Goal: Information Seeking & Learning: Learn about a topic

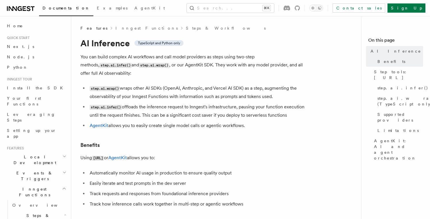
click at [285, 106] on li "step.ai.infer() offloads the inference request to Inngest's infrastructure, pau…" at bounding box center [199, 111] width 222 height 16
drag, startPoint x: 301, startPoint y: 110, endPoint x: 140, endPoint y: 101, distance: 161.9
click at [140, 103] on li "step.ai.infer() offloads the inference request to Inngest's infrastructure, pau…" at bounding box center [199, 111] width 222 height 16
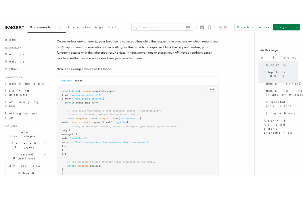
scroll to position [294, 0]
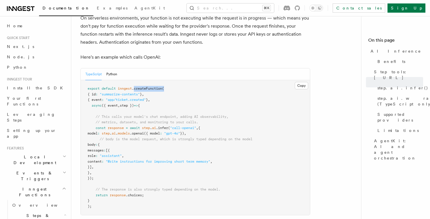
drag, startPoint x: 135, startPoint y: 82, endPoint x: 166, endPoint y: 82, distance: 30.7
click at [164, 86] on span "export default inngest .createFunction (" at bounding box center [126, 88] width 76 height 4
click at [154, 86] on span ".createFunction" at bounding box center [147, 88] width 30 height 4
click at [208, 89] on pre "export default inngest .createFunction ( { id : "summarize-contents" } , { even…" at bounding box center [195, 147] width 229 height 135
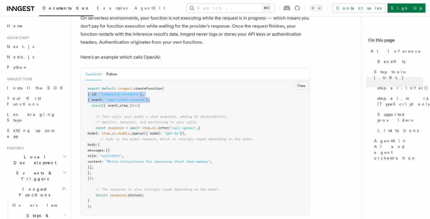
drag, startPoint x: 147, startPoint y: 91, endPoint x: 83, endPoint y: 89, distance: 64.1
click at [83, 89] on pre "export default inngest .createFunction ( { id : "summarize-contents" } , { even…" at bounding box center [195, 147] width 229 height 135
click at [126, 91] on pre "export default inngest .createFunction ( { id : "summarize-contents" } , { even…" at bounding box center [195, 147] width 229 height 135
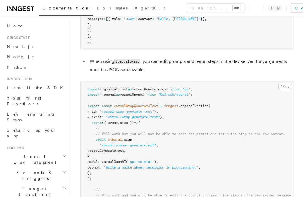
scroll to position [1139, 0]
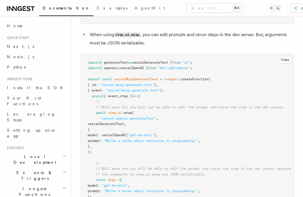
click at [131, 111] on span ".wrap" at bounding box center [127, 113] width 10 height 4
click at [172, 106] on pre "import { generateText as vercelGenerateText } from "ai" ; import { openai as ve…" at bounding box center [187, 158] width 212 height 208
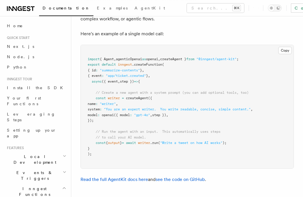
scroll to position [1759, 0]
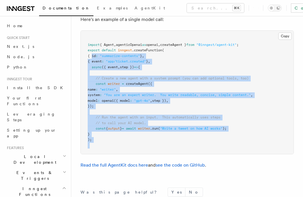
drag, startPoint x: 148, startPoint y: 132, endPoint x: 92, endPoint y: 54, distance: 96.0
click at [92, 54] on pre "import { Agent , agenticOpenai as openai , createAgent } from "@inngest/agent-k…" at bounding box center [187, 92] width 212 height 123
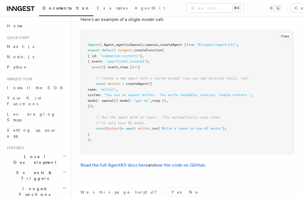
click at [92, 54] on span "{ id" at bounding box center [92, 56] width 8 height 4
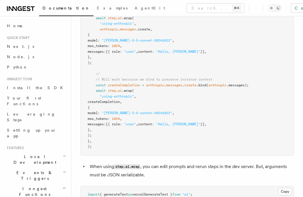
scroll to position [905, 0]
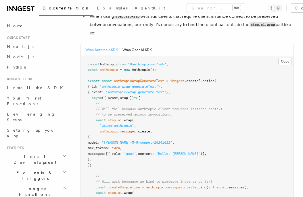
click at [178, 79] on span "inngest" at bounding box center [177, 81] width 14 height 4
click at [202, 79] on span ".createFunction" at bounding box center [199, 81] width 30 height 4
click at [240, 86] on pre "import Anthropic from "@anthropic-ai/sdk" ; const anthropic = new Anthropic ();…" at bounding box center [187, 157] width 212 height 202
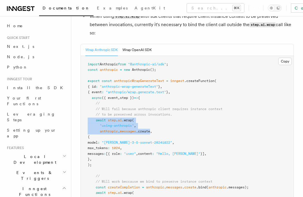
drag, startPoint x: 150, startPoint y: 122, endPoint x: 82, endPoint y: 112, distance: 69.0
click at [82, 112] on pre "import Anthropic from "@anthropic-ai/sdk" ; const anthropic = new Anthropic ();…" at bounding box center [187, 157] width 212 height 202
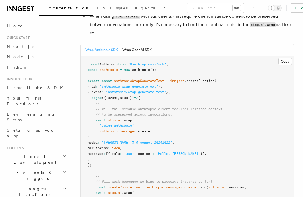
click at [86, 112] on pre "import Anthropic from "@anthropic-ai/sdk" ; const anthropic = new Anthropic ();…" at bounding box center [187, 157] width 212 height 202
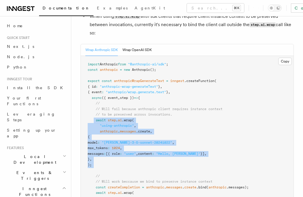
drag, startPoint x: 94, startPoint y: 111, endPoint x: 103, endPoint y: 160, distance: 49.6
click at [103, 160] on pre "import Anthropic from "@anthropic-ai/sdk" ; const anthropic = new Anthropic ();…" at bounding box center [187, 157] width 212 height 202
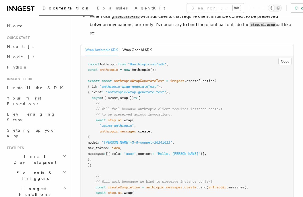
click at [102, 158] on pre "import Anthropic from "@anthropic-ai/sdk" ; const anthropic = new Anthropic ();…" at bounding box center [187, 157] width 212 height 202
drag, startPoint x: 101, startPoint y: 157, endPoint x: 82, endPoint y: 114, distance: 47.7
click at [82, 114] on pre "import Anthropic from "@anthropic-ai/sdk" ; const anthropic = new Anthropic ();…" at bounding box center [187, 157] width 212 height 202
click at [141, 107] on span "// Will fail because anthropic client requires instance context" at bounding box center [159, 109] width 127 height 4
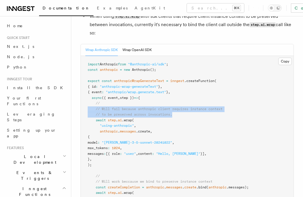
drag, startPoint x: 136, startPoint y: 98, endPoint x: 73, endPoint y: 100, distance: 63.5
click at [81, 100] on pre "import Anthropic from "@anthropic-ai/sdk" ; const anthropic = new Anthropic ();…" at bounding box center [187, 157] width 212 height 202
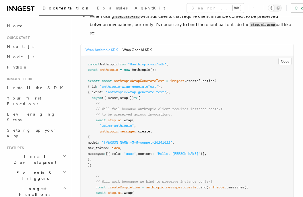
click at [105, 94] on pre "import Anthropic from "@anthropic-ai/sdk" ; const anthropic = new Anthropic ();…" at bounding box center [187, 157] width 212 height 202
drag, startPoint x: 154, startPoint y: 90, endPoint x: 138, endPoint y: 85, distance: 17.6
click at [138, 85] on pre "import Anthropic from "@anthropic-ai/sdk" ; const anthropic = new Anthropic ();…" at bounding box center [187, 157] width 212 height 202
click at [138, 90] on span ""anthropic/wrap.generate.text"" at bounding box center [136, 92] width 60 height 4
drag, startPoint x: 129, startPoint y: 83, endPoint x: 146, endPoint y: 87, distance: 17.4
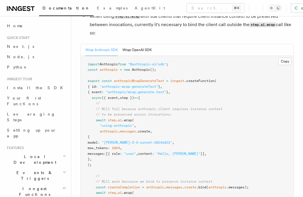
click at [146, 87] on pre "import Anthropic from "@anthropic-ai/sdk" ; const anthropic = new Anthropic ();…" at bounding box center [187, 157] width 212 height 202
click at [147, 87] on pre "import Anthropic from "@anthropic-ai/sdk" ; const anthropic = new Anthropic ();…" at bounding box center [187, 157] width 212 height 202
click at [141, 44] on button "Wrap OpenAI SDK" at bounding box center [136, 50] width 29 height 12
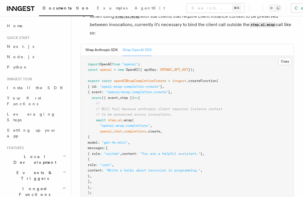
drag, startPoint x: 96, startPoint y: 113, endPoint x: 124, endPoint y: 183, distance: 76.2
click at [124, 183] on pre "import OpenAI from "openai" ; const openai = new OpenAI ({ apiKey : OPENAI_API_…" at bounding box center [187, 193] width 212 height 275
drag, startPoint x: 123, startPoint y: 182, endPoint x: 77, endPoint y: 112, distance: 84.1
click at [81, 112] on pre "import OpenAI from "openai" ; const openai = new OpenAI ({ apiKey : OPENAI_API_…" at bounding box center [187, 193] width 212 height 275
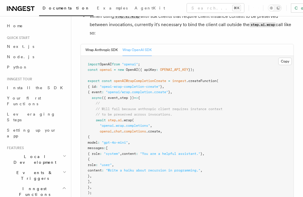
click at [129, 96] on span "step })" at bounding box center [127, 98] width 14 height 4
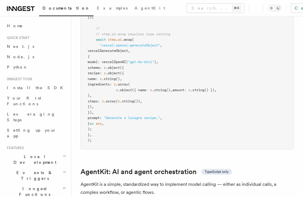
scroll to position [1631, 0]
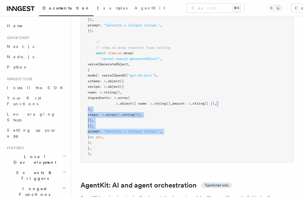
drag, startPoint x: 199, startPoint y: 99, endPoint x: 87, endPoint y: 131, distance: 117.1
click at [87, 131] on pre "import { generateText as vercelGenerateText } from "ai" ; import { openai as ve…" at bounding box center [187, 34] width 212 height 258
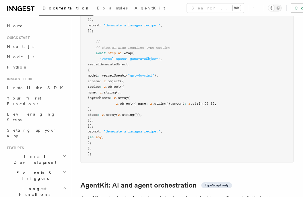
click at [102, 131] on pre "import { generateText as vercelGenerateText } from "ai" ; import { openai as ve…" at bounding box center [187, 34] width 212 height 258
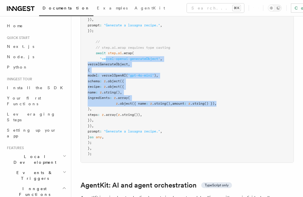
drag, startPoint x: 194, startPoint y: 100, endPoint x: 107, endPoint y: 56, distance: 97.7
click at [107, 56] on pre "import { generateText as vercelGenerateText } from "ai" ; import { openai as ve…" at bounding box center [187, 34] width 212 height 258
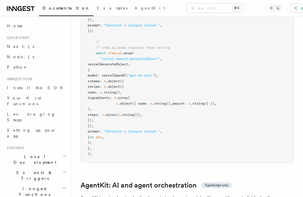
click at [185, 68] on pre "import { generateText as vercelGenerateText } from "ai" ; import { openai as ve…" at bounding box center [187, 34] width 212 height 258
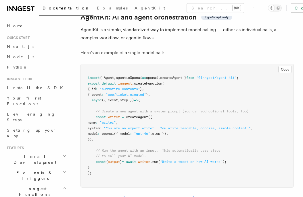
scroll to position [1801, 0]
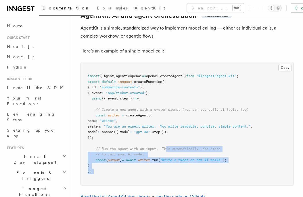
drag, startPoint x: 140, startPoint y: 161, endPoint x: 168, endPoint y: 147, distance: 31.1
click at [168, 147] on pre "import { Agent , agenticOpenai as openai , createAgent } from "@inngest/agent-k…" at bounding box center [187, 123] width 212 height 123
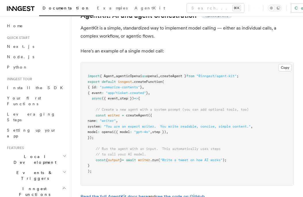
click at [168, 147] on span "// Run the agent with an input. This automatically uses steps" at bounding box center [158, 149] width 125 height 4
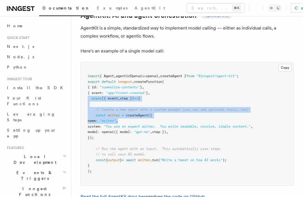
drag, startPoint x: 180, startPoint y: 116, endPoint x: 87, endPoint y: 94, distance: 95.6
click at [87, 94] on pre "import { Agent , agenticOpenai as openai , createAgent } from "@inngest/agent-k…" at bounding box center [187, 123] width 212 height 123
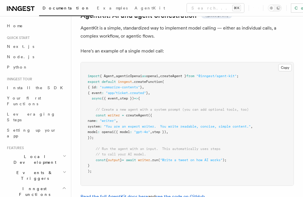
click at [159, 102] on pre "import { Agent , agenticOpenai as openai , createAgent } from "@inngest/agent-k…" at bounding box center [187, 123] width 212 height 123
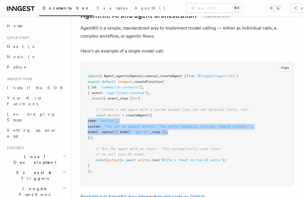
drag, startPoint x: 187, startPoint y: 127, endPoint x: 82, endPoint y: 119, distance: 105.7
click at [82, 119] on pre "import { Agent , agenticOpenai as openai , createAgent } from "@inngest/agent-k…" at bounding box center [187, 123] width 212 height 123
click at [165, 109] on pre "import { Agent , agenticOpenai as openai , createAgent } from "@inngest/agent-k…" at bounding box center [187, 123] width 212 height 123
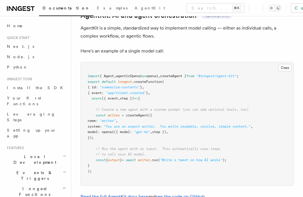
scroll to position [1915, 0]
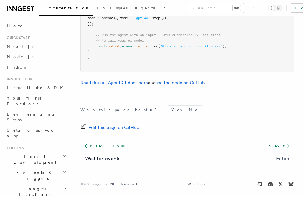
click at [281, 155] on link "Fetch" at bounding box center [282, 159] width 13 height 8
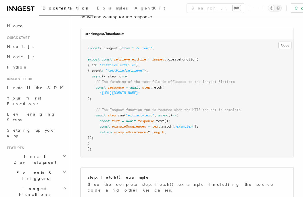
scroll to position [253, 0]
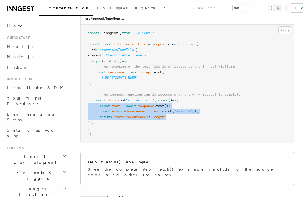
drag, startPoint x: 181, startPoint y: 117, endPoint x: 84, endPoint y: 109, distance: 97.1
click at [84, 109] on pre "import { inngest } from "./client" ; export const retrieveTextFile = inngest .c…" at bounding box center [187, 84] width 212 height 118
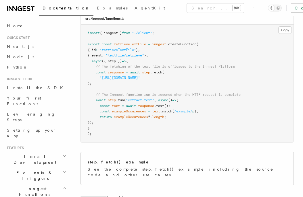
click at [188, 102] on pre "import { inngest } from "./client" ; export const retrieveTextFile = inngest .c…" at bounding box center [187, 84] width 212 height 118
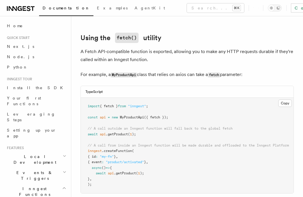
scroll to position [661, 0]
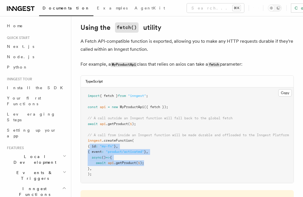
drag, startPoint x: 157, startPoint y: 161, endPoint x: 90, endPoint y: 142, distance: 70.0
click at [90, 142] on pre "import { fetch } from "inngest" ; const api = new MyProductApi ({ fetch }); // …" at bounding box center [187, 136] width 212 height 96
click at [102, 161] on span "await" at bounding box center [101, 163] width 10 height 4
drag, startPoint x: 101, startPoint y: 161, endPoint x: 86, endPoint y: 141, distance: 25.0
click at [86, 141] on pre "import { fetch } from "inngest" ; const api = new MyProductApi ({ fetch }); // …" at bounding box center [187, 136] width 212 height 96
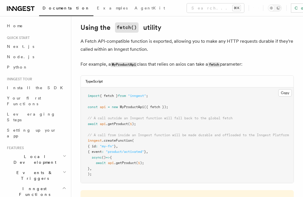
click at [169, 128] on pre "import { fetch } from "inngest" ; const api = new MyProductApi ({ fetch }); // …" at bounding box center [187, 136] width 212 height 96
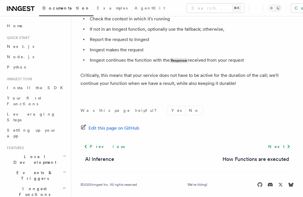
scroll to position [1440, 0]
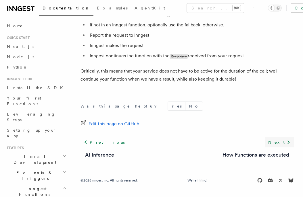
click at [285, 138] on link "Next" at bounding box center [278, 142] width 29 height 10
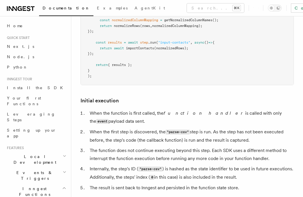
scroll to position [620, 0]
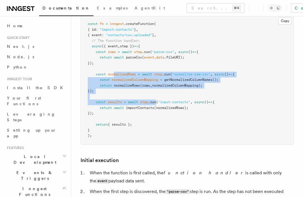
drag, startPoint x: 114, startPoint y: 58, endPoint x: 158, endPoint y: 89, distance: 54.0
click at [158, 89] on pre "const fn = inngest .createFunction ( { id : "import-contacts" } , { event : "co…" at bounding box center [187, 80] width 212 height 129
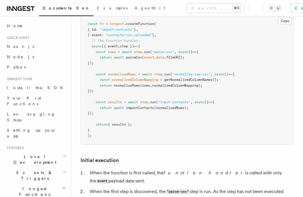
click at [158, 90] on pre "const fn = inngest .createFunction ( { id : "import-contacts" } , { event : "co…" at bounding box center [187, 80] width 212 height 129
drag, startPoint x: 106, startPoint y: 76, endPoint x: 87, endPoint y: 59, distance: 25.4
click at [87, 59] on pre "const fn = inngest .createFunction ( { id : "import-contacts" } , { event : "co…" at bounding box center [187, 80] width 212 height 129
drag, startPoint x: 106, startPoint y: 55, endPoint x: 111, endPoint y: 49, distance: 7.8
click at [106, 54] on pre "const fn = inngest .createFunction ( { id : "import-contacts" } , { event : "co…" at bounding box center [187, 80] width 212 height 129
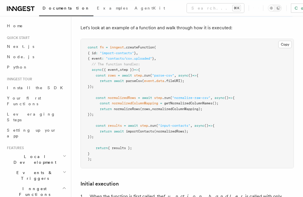
scroll to position [597, 0]
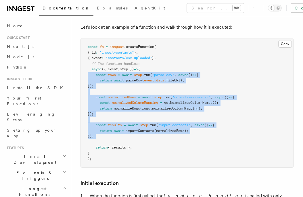
drag, startPoint x: 133, startPoint y: 124, endPoint x: 83, endPoint y: 57, distance: 83.6
click at [83, 57] on pre "const fn = inngest .createFunction ( { id : "import-contacts" } , { event : "co…" at bounding box center [187, 102] width 212 height 129
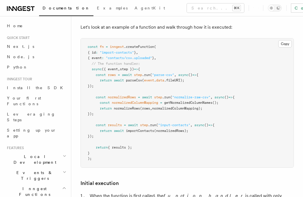
click at [208, 78] on pre "const fn = inngest .createFunction ( { id : "import-contacts" } , { event : "co…" at bounding box center [187, 102] width 212 height 129
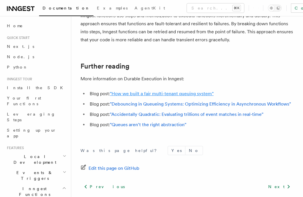
scroll to position [1240, 0]
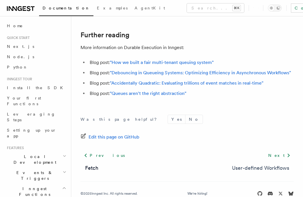
click at [275, 164] on link "User-defined Workflows" at bounding box center [260, 168] width 57 height 8
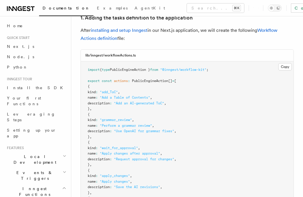
scroll to position [643, 0]
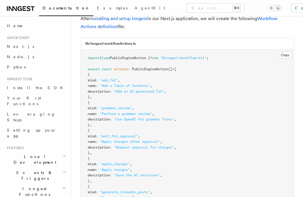
drag, startPoint x: 228, startPoint y: 104, endPoint x: 198, endPoint y: 89, distance: 32.9
click at [198, 89] on pre "import { type PublicEngineAction } from "@inngest/workflow-kit" ; export const …" at bounding box center [187, 154] width 212 height 208
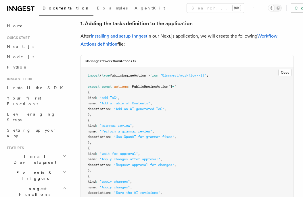
scroll to position [611, 0]
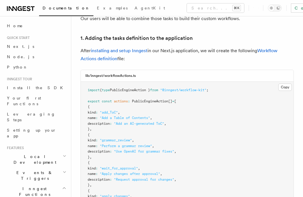
drag, startPoint x: 183, startPoint y: 30, endPoint x: 222, endPoint y: 166, distance: 141.0
click at [221, 169] on pre "import { type PublicEngineAction } from "@inngest/workflow-kit" ; export const …" at bounding box center [187, 186] width 212 height 208
click at [222, 165] on pre "import { type PublicEngineAction } from "@inngest/workflow-kit" ; export const …" at bounding box center [187, 186] width 212 height 208
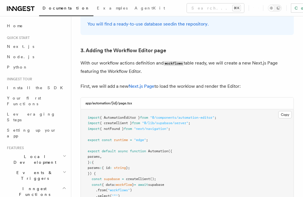
scroll to position [1245, 0]
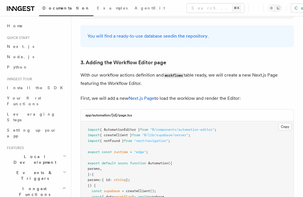
drag, startPoint x: 120, startPoint y: 102, endPoint x: 114, endPoint y: 92, distance: 11.4
click at [114, 121] on pre "import { AutomationEditor } from "@/components/automation-editor" ; import { cr…" at bounding box center [187, 194] width 212 height 146
click at [169, 121] on pre "import { AutomationEditor } from "@/components/automation-editor" ; import { cr…" at bounding box center [187, 194] width 212 height 146
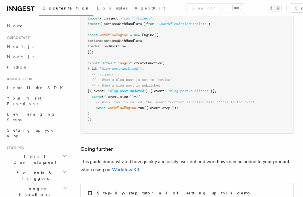
scroll to position [2628, 0]
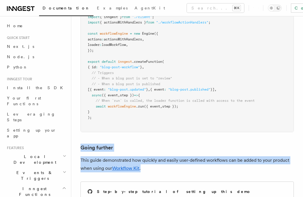
drag, startPoint x: 161, startPoint y: 52, endPoint x: 73, endPoint y: 22, distance: 92.5
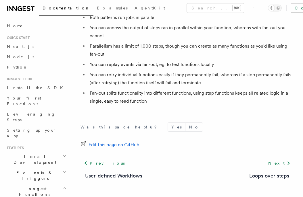
scroll to position [1134, 0]
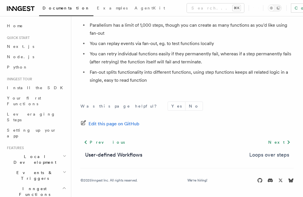
click at [279, 154] on link "Loops over steps" at bounding box center [269, 155] width 40 height 8
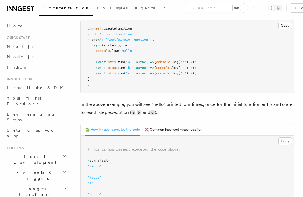
scroll to position [119, 0]
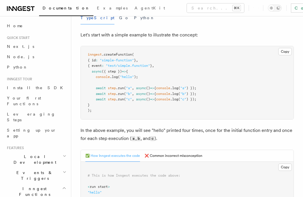
click at [167, 85] on pre "inngest .createFunction ( { id : "simple-function" } , { event : "test/simple.f…" at bounding box center [187, 82] width 212 height 73
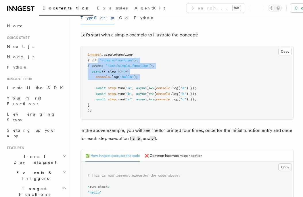
drag, startPoint x: 165, startPoint y: 80, endPoint x: 102, endPoint y: 60, distance: 66.6
click at [102, 60] on pre "inngest .createFunction ( { id : "simple-function" } , { event : "test/simple.f…" at bounding box center [187, 82] width 212 height 73
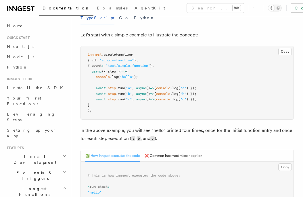
click at [158, 61] on pre "inngest .createFunction ( { id : "simple-function" } , { event : "test/simple.f…" at bounding box center [187, 82] width 212 height 73
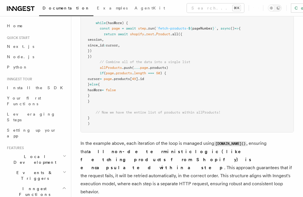
scroll to position [648, 0]
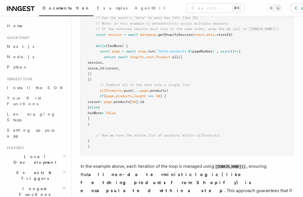
drag, startPoint x: 108, startPoint y: 117, endPoint x: 78, endPoint y: 88, distance: 41.2
click at [81, 88] on pre "export default inngest .createFunction ( { id : "shopify-product-import" } , { …" at bounding box center [187, 60] width 212 height 191
click at [246, 80] on pre "export default inngest .createFunction ( { id : "shopify-product-import" } , { …" at bounding box center [187, 60] width 212 height 191
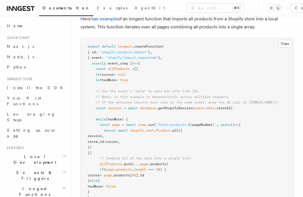
scroll to position [574, 0]
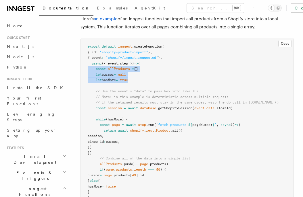
drag, startPoint x: 152, startPoint y: 82, endPoint x: 82, endPoint y: 72, distance: 70.8
click at [82, 72] on pre "export default inngest .createFunction ( { id : "shopify-product-import" } , { …" at bounding box center [187, 133] width 212 height 191
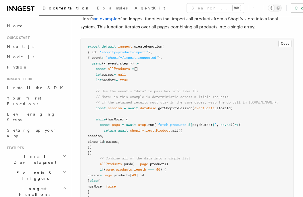
click at [209, 74] on pre "export default inngest .createFunction ( { id : "shopify-product-import" } , { …" at bounding box center [187, 133] width 212 height 191
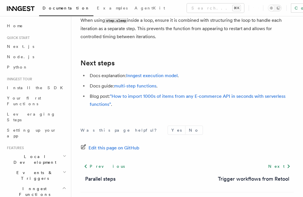
scroll to position [1074, 0]
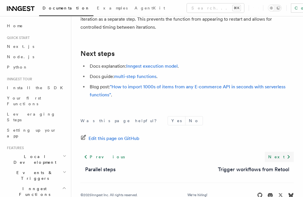
click at [277, 152] on link "Next" at bounding box center [278, 157] width 29 height 10
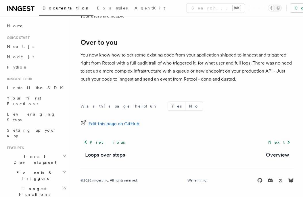
scroll to position [1959, 0]
click at [276, 152] on link "Overview" at bounding box center [277, 155] width 23 height 8
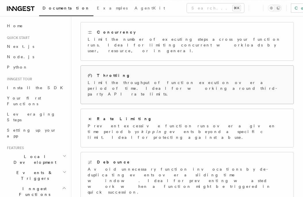
scroll to position [76, 0]
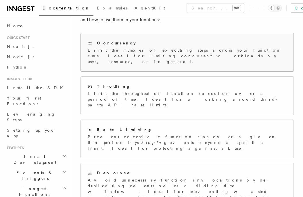
click at [141, 47] on div "Concurrency Limit the number of executing steps across your function runs. Idea…" at bounding box center [187, 52] width 199 height 24
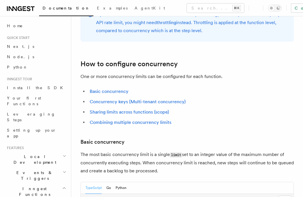
scroll to position [367, 0]
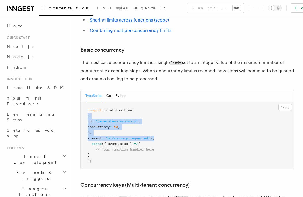
drag, startPoint x: 164, startPoint y: 131, endPoint x: 88, endPoint y: 110, distance: 79.2
click at [88, 110] on pre "inngest .createFunction ( { id : "generate-ai-summary" , concurrency : 10 , } ,…" at bounding box center [187, 135] width 212 height 67
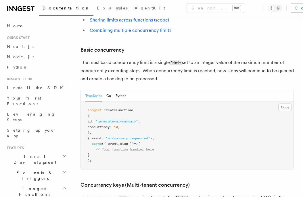
click at [88, 114] on span "{" at bounding box center [89, 116] width 2 height 4
drag, startPoint x: 97, startPoint y: 146, endPoint x: 82, endPoint y: 109, distance: 39.9
click at [82, 109] on pre "inngest .createFunction ( { id : "generate-ai-summary" , concurrency : 10 , } ,…" at bounding box center [187, 135] width 212 height 67
click at [177, 106] on pre "inngest .createFunction ( { id : "generate-ai-summary" , concurrency : 10 , } ,…" at bounding box center [187, 135] width 212 height 67
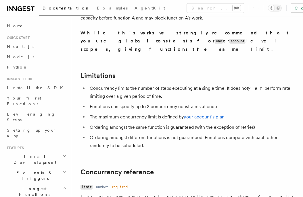
scroll to position [1952, 0]
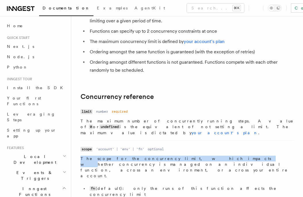
drag, startPoint x: 169, startPoint y: 95, endPoint x: 188, endPoint y: 104, distance: 20.7
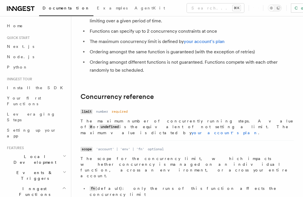
click at [189, 156] on p "The scope for the concurrency limit, which impacts whether concurrency is manag…" at bounding box center [186, 167] width 213 height 23
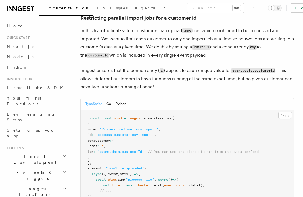
scroll to position [2413, 0]
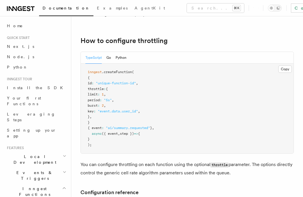
scroll to position [73, 0]
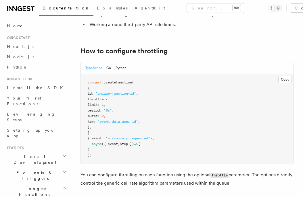
drag, startPoint x: 93, startPoint y: 89, endPoint x: 91, endPoint y: 133, distance: 44.0
click at [91, 133] on code "inngest .createFunction ( { id : "unique-function-id" , throttle : { limit : 1 …" at bounding box center [121, 118] width 66 height 77
click at [105, 131] on pre "inngest .createFunction ( { id : "unique-function-id" , throttle : { limit : 1 …" at bounding box center [187, 119] width 212 height 90
click at [104, 127] on pre "inngest .createFunction ( { id : "unique-function-id" , throttle : { limit : 1 …" at bounding box center [187, 119] width 212 height 90
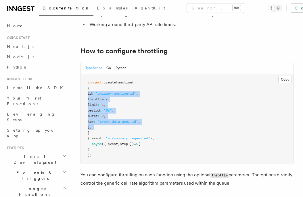
drag, startPoint x: 104, startPoint y: 127, endPoint x: 88, endPoint y: 91, distance: 39.6
click at [88, 91] on pre "inngest .createFunction ( { id : "unique-function-id" , throttle : { limit : 1 …" at bounding box center [187, 119] width 212 height 90
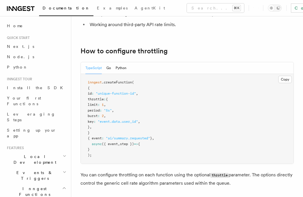
click at [147, 100] on pre "inngest .createFunction ( { id : "unique-function-id" , throttle : { limit : 1 …" at bounding box center [187, 119] width 212 height 90
drag, startPoint x: 176, startPoint y: 122, endPoint x: 72, endPoint y: 104, distance: 105.5
click at [81, 104] on pre "inngest .createFunction ( { id : "unique-function-id" , throttle : { limit : 1 …" at bounding box center [187, 119] width 212 height 90
click at [177, 105] on pre "inngest .createFunction ( { id : "unique-function-id" , throttle : { limit : 1 …" at bounding box center [187, 119] width 212 height 90
drag, startPoint x: 165, startPoint y: 121, endPoint x: 81, endPoint y: 105, distance: 85.0
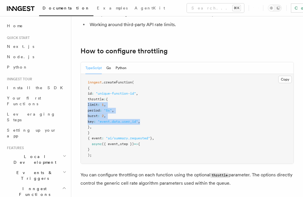
click at [81, 105] on pre "inngest .createFunction ( { id : "unique-function-id" , throttle : { limit : 1 …" at bounding box center [187, 119] width 212 height 90
click at [142, 106] on pre "inngest .createFunction ( { id : "unique-function-id" , throttle : { limit : 1 …" at bounding box center [187, 119] width 212 height 90
drag, startPoint x: 82, startPoint y: 104, endPoint x: 166, endPoint y: 121, distance: 85.8
click at [166, 121] on pre "inngest .createFunction ( { id : "unique-function-id" , throttle : { limit : 1 …" at bounding box center [187, 119] width 212 height 90
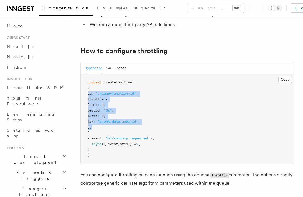
drag, startPoint x: 105, startPoint y: 127, endPoint x: 81, endPoint y: 94, distance: 40.8
click at [81, 94] on pre "inngest .createFunction ( { id : "unique-function-id" , throttle : { limit : 1 …" at bounding box center [187, 119] width 212 height 90
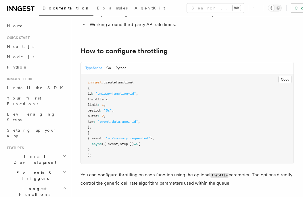
click at [169, 119] on pre "inngest .createFunction ( { id : "unique-function-id" , throttle : { limit : 1 …" at bounding box center [187, 119] width 212 height 90
click at [131, 104] on pre "inngest .createFunction ( { id : "unique-function-id" , throttle : { limit : 1 …" at bounding box center [187, 119] width 212 height 90
drag, startPoint x: 138, startPoint y: 117, endPoint x: 87, endPoint y: 105, distance: 52.6
click at [87, 105] on pre "inngest .createFunction ( { id : "unique-function-id" , throttle : { limit : 1 …" at bounding box center [187, 119] width 212 height 90
click at [102, 111] on span ":" at bounding box center [101, 111] width 2 height 4
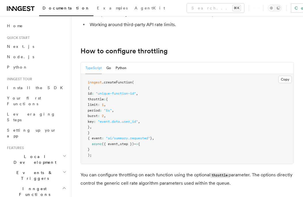
click at [239, 123] on pre "inngest .createFunction ( { id : "unique-function-id" , throttle : { limit : 1 …" at bounding box center [187, 119] width 212 height 90
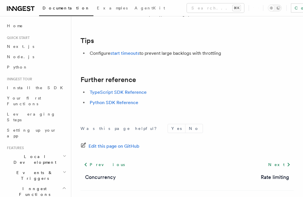
scroll to position [724, 0]
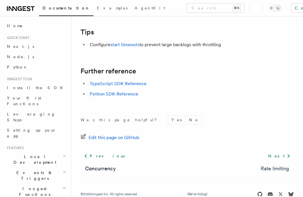
click at [282, 165] on link "Rate limiting" at bounding box center [274, 169] width 28 height 8
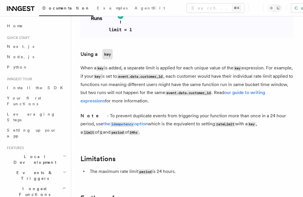
scroll to position [878, 0]
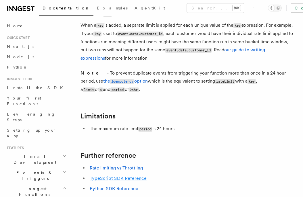
click at [130, 176] on link "TypeScript SDK Reference" at bounding box center [118, 178] width 57 height 5
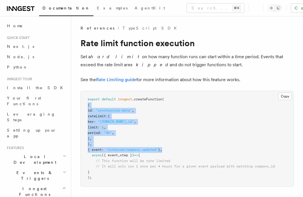
drag, startPoint x: 191, startPoint y: 152, endPoint x: 85, endPoint y: 107, distance: 115.4
click at [85, 107] on pre "export default inngest .createFunction ( { id : "synchronize-data" , rateLimit …" at bounding box center [187, 139] width 212 height 96
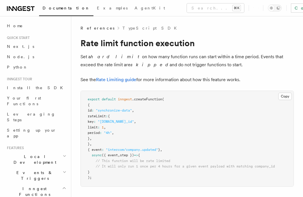
click at [161, 116] on pre "export default inngest .createFunction ( { id : "synchronize-data" , rateLimit …" at bounding box center [187, 139] width 212 height 96
drag, startPoint x: 107, startPoint y: 111, endPoint x: 139, endPoint y: 111, distance: 31.3
click at [132, 111] on span ""synchronize-data"" at bounding box center [114, 111] width 36 height 4
click at [155, 110] on pre "export default inngest .createFunction ( { id : "synchronize-data" , rateLimit …" at bounding box center [187, 139] width 212 height 96
drag, startPoint x: 139, startPoint y: 110, endPoint x: 106, endPoint y: 111, distance: 32.7
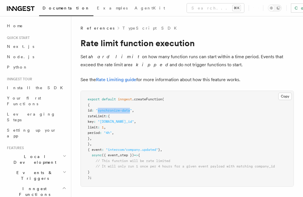
click at [106, 111] on span ""synchronize-data"" at bounding box center [114, 111] width 36 height 4
click at [166, 110] on pre "export default inngest .createFunction ( { id : "synchronize-data" , rateLimit …" at bounding box center [187, 139] width 212 height 96
drag, startPoint x: 155, startPoint y: 121, endPoint x: 113, endPoint y: 120, distance: 42.8
click at [113, 120] on span ""event.data.company_id"" at bounding box center [116, 122] width 36 height 4
click at [134, 122] on span ""event.data.company_id"" at bounding box center [116, 122] width 36 height 4
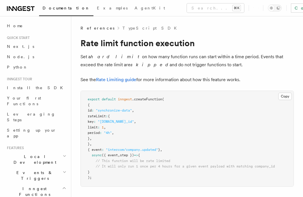
click at [227, 125] on pre "export default inngest .createFunction ( { id : "synchronize-data" , rateLimit …" at bounding box center [187, 139] width 212 height 96
drag, startPoint x: 134, startPoint y: 134, endPoint x: 94, endPoint y: 121, distance: 42.4
click at [94, 121] on pre "export default inngest .createFunction ( { id : "synchronize-data" , rateLimit …" at bounding box center [187, 139] width 212 height 96
click at [127, 133] on pre "export default inngest .createFunction ( { id : "synchronize-data" , rateLimit …" at bounding box center [187, 139] width 212 height 96
drag, startPoint x: 130, startPoint y: 133, endPoint x: 79, endPoint y: 123, distance: 52.2
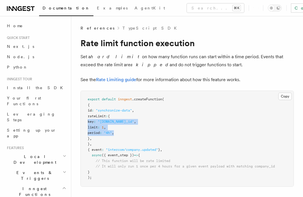
click at [81, 123] on pre "export default inngest .createFunction ( { id : "synchronize-data" , rateLimit …" at bounding box center [187, 139] width 212 height 96
click at [149, 128] on pre "export default inngest .createFunction ( { id : "synchronize-data" , rateLimit …" at bounding box center [187, 139] width 212 height 96
drag, startPoint x: 166, startPoint y: 137, endPoint x: 134, endPoint y: 125, distance: 33.9
click at [131, 124] on pre "export default inngest .createFunction ( { id : "synchronize-data" , rateLimit …" at bounding box center [187, 139] width 212 height 96
click at [134, 125] on pre "export default inngest .createFunction ( { id : "synchronize-data" , rateLimit …" at bounding box center [187, 139] width 212 height 96
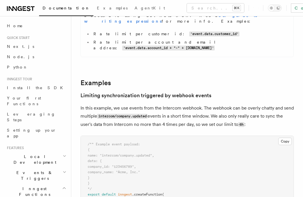
scroll to position [436, 0]
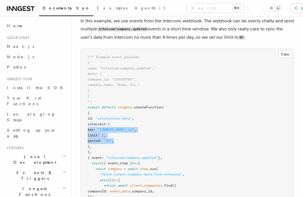
drag, startPoint x: 135, startPoint y: 101, endPoint x: 82, endPoint y: 90, distance: 53.3
click at [82, 90] on pre "/** Example event payload: { name: "intercom/company.updated", data: { company_…" at bounding box center [187, 150] width 212 height 202
click at [146, 95] on pre "/** Example event payload: { name: "intercom/company.updated", data: { company_…" at bounding box center [187, 150] width 212 height 202
drag, startPoint x: 103, startPoint y: 145, endPoint x: 128, endPoint y: 157, distance: 27.9
click at [128, 157] on pre "/** Example event payload: { name: "intercom/company.updated", data: { company_…" at bounding box center [187, 150] width 212 height 202
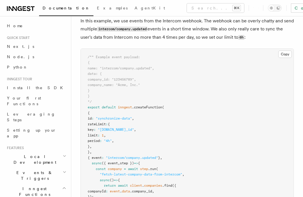
click at [128, 157] on pre "/** Example event payload: { name: "intercom/company.updated", data: { company_…" at bounding box center [187, 150] width 212 height 202
drag, startPoint x: 131, startPoint y: 157, endPoint x: 76, endPoint y: 147, distance: 55.5
click at [81, 147] on pre "/** Example event payload: { name: "intercom/company.updated", data: { company_…" at bounding box center [187, 150] width 212 height 202
click at [162, 148] on pre "/** Example event payload: { name: "intercom/company.updated", data: { company_…" at bounding box center [187, 150] width 212 height 202
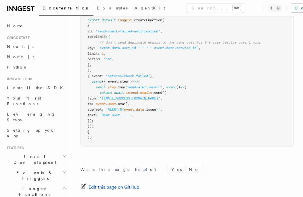
scroll to position [818, 0]
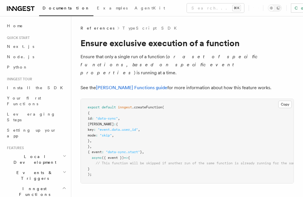
scroll to position [179, 0]
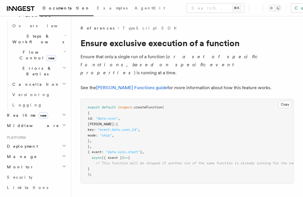
click at [56, 152] on h2 "Manage" at bounding box center [36, 157] width 63 height 10
click at [62, 154] on icon "button" at bounding box center [64, 156] width 5 height 5
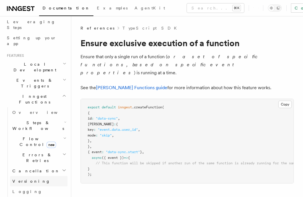
scroll to position [84, 0]
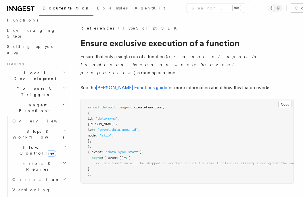
click at [57, 158] on h2 "Errors & Retries" at bounding box center [38, 166] width 57 height 16
click at [38, 175] on link "Overview" at bounding box center [42, 180] width 52 height 10
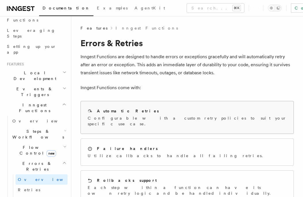
click at [158, 118] on p "Configurable with a custom retry policies to suit your specific use case." at bounding box center [187, 120] width 199 height 11
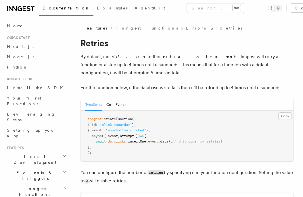
scroll to position [83, 0]
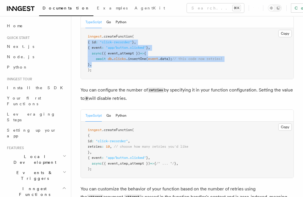
drag, startPoint x: 108, startPoint y: 59, endPoint x: 97, endPoint y: 45, distance: 18.0
click at [81, 42] on pre "inngest .createFunction ( { id : "click-recorder" } , { event : "app/button.cli…" at bounding box center [187, 53] width 212 height 51
click at [140, 52] on span "attempt })" at bounding box center [130, 53] width 20 height 4
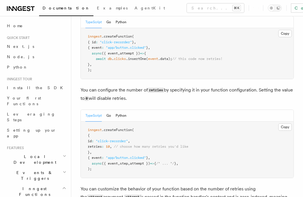
scroll to position [110, 0]
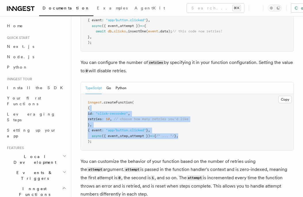
drag, startPoint x: 171, startPoint y: 133, endPoint x: 90, endPoint y: 108, distance: 85.4
click at [90, 108] on pre "inngest .createFunction ( { id : "click-recorder" , retries : 10 , // choose ho…" at bounding box center [187, 122] width 212 height 56
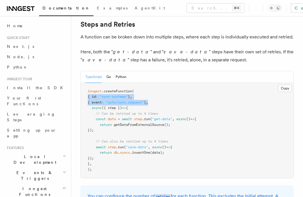
drag, startPoint x: 170, startPoint y: 104, endPoint x: 83, endPoint y: 96, distance: 87.9
click at [83, 96] on pre "inngest .createFunction ( { id : "sync-systems" } , { event : "auto/sync.reques…" at bounding box center [187, 131] width 212 height 96
click at [213, 100] on pre "inngest .createFunction ( { id : "sync-systems" } , { event : "auto/sync.reques…" at bounding box center [187, 131] width 212 height 96
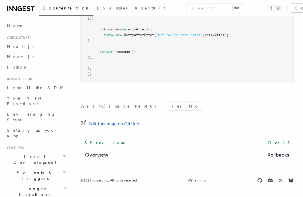
scroll to position [882, 0]
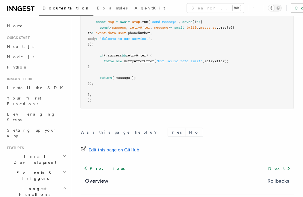
click at [284, 184] on link "Rollbacks" at bounding box center [278, 181] width 22 height 8
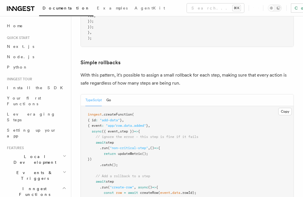
scroll to position [335, 0]
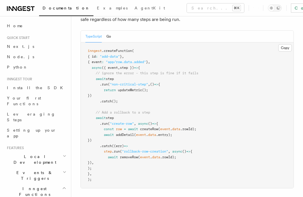
click at [166, 126] on pre "inngest .createFunction ( { id : "add-data" } , { event : "app/row.data.added" …" at bounding box center [187, 115] width 212 height 146
drag, startPoint x: 115, startPoint y: 142, endPoint x: 80, endPoint y: 118, distance: 42.4
click at [81, 118] on pre "inngest .createFunction ( { id : "add-data" } , { event : "app/row.data.added" …" at bounding box center [187, 115] width 212 height 146
click at [201, 105] on pre "inngest .createFunction ( { id : "add-data" } , { event : "app/row.data.added" …" at bounding box center [187, 115] width 212 height 146
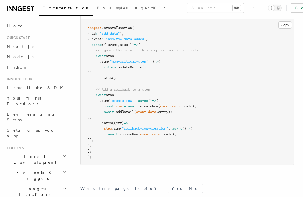
scroll to position [441, 0]
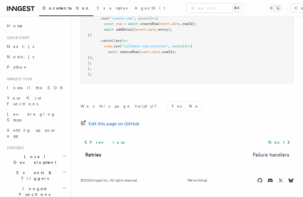
click at [264, 153] on link "Failure handlers" at bounding box center [270, 155] width 36 height 8
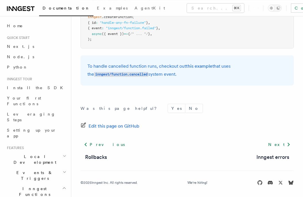
scroll to position [175, 0]
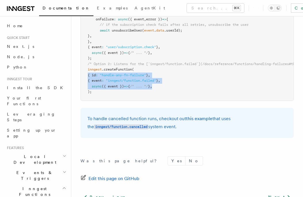
drag, startPoint x: 166, startPoint y: 86, endPoint x: 69, endPoint y: 73, distance: 97.0
click at [81, 73] on pre "/* Option 1: give the inngest function an `onFailure` handler. */ inngest .crea…" at bounding box center [187, 42] width 212 height 118
click at [156, 83] on span ""inngest/function.failed"" at bounding box center [131, 81] width 50 height 4
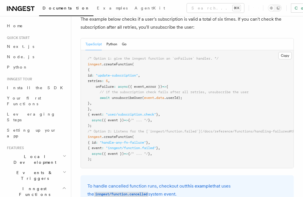
scroll to position [78, 0]
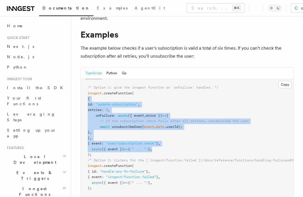
drag, startPoint x: 175, startPoint y: 149, endPoint x: 67, endPoint y: 98, distance: 118.8
click at [81, 98] on pre "/* Option 1: give the inngest function an `onFailure` handler. */ inngest .crea…" at bounding box center [187, 138] width 212 height 118
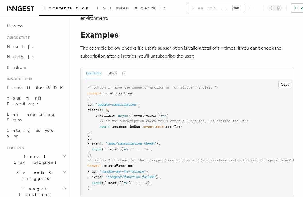
click at [171, 106] on pre "/* Option 1: give the inngest function an `onFailure` handler. */ inngest .crea…" at bounding box center [187, 138] width 212 height 118
click at [126, 74] on button "Go" at bounding box center [124, 73] width 5 height 12
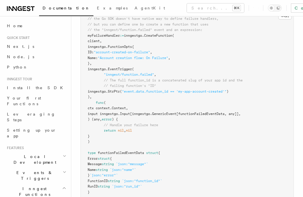
scroll to position [119, 0]
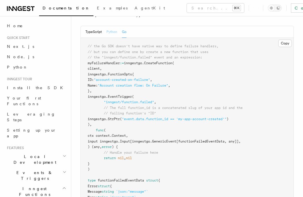
click at [115, 28] on button "Python" at bounding box center [111, 32] width 11 height 12
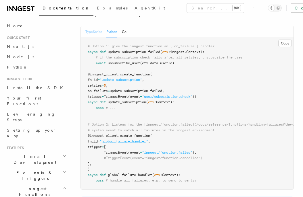
click at [101, 31] on button "TypeScript" at bounding box center [93, 32] width 16 height 12
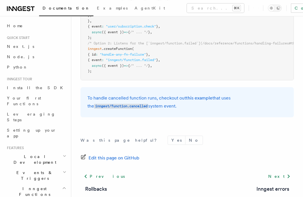
scroll to position [235, 0]
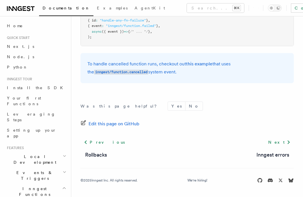
click at [283, 160] on footer "Was this page helpful? Yes No Edit this page on GitHub Previous Rollbacks Next …" at bounding box center [186, 143] width 213 height 82
click at [284, 148] on div "Next Inngest errors" at bounding box center [273, 148] width 42 height 22
click at [282, 154] on link "Inngest errors" at bounding box center [272, 155] width 33 height 8
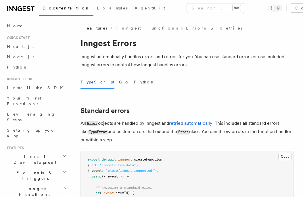
click at [112, 84] on div "TypeScript Go Python" at bounding box center [186, 82] width 213 height 13
click at [119, 84] on button "Go" at bounding box center [124, 82] width 10 height 13
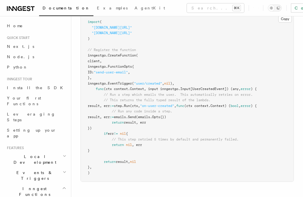
scroll to position [147, 0]
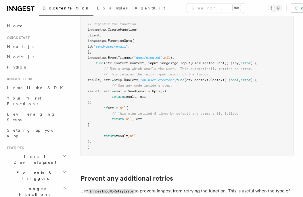
drag, startPoint x: 117, startPoint y: 51, endPoint x: 85, endPoint y: 34, distance: 36.9
click at [85, 34] on pre "import ( "[DOMAIN_NAME][URL]" "[DOMAIN_NAME][URL]" ) // Register the function i…" at bounding box center [187, 72] width 212 height 168
click at [137, 123] on pre "import ( "[DOMAIN_NAME][URL]" "[DOMAIN_NAME][URL]" ) // Register the function i…" at bounding box center [187, 72] width 212 height 168
drag, startPoint x: 103, startPoint y: 143, endPoint x: 88, endPoint y: 36, distance: 108.4
click at [88, 36] on pre "import ( "[DOMAIN_NAME][URL]" "[DOMAIN_NAME][URL]" ) // Register the function i…" at bounding box center [187, 72] width 212 height 168
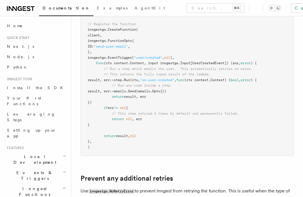
click at [113, 39] on span "inngestgo.FunctionOpts{" at bounding box center [111, 41] width 46 height 4
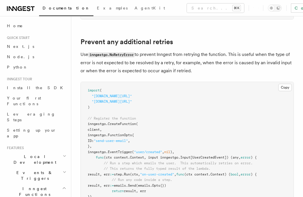
scroll to position [312, 0]
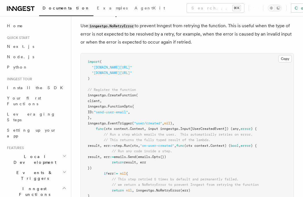
drag, startPoint x: 112, startPoint y: 122, endPoint x: 124, endPoint y: 105, distance: 21.0
click at [89, 105] on pre "import ( "[DOMAIN_NAME][URL]" "[DOMAIN_NAME][URL]" ) // Register the function i…" at bounding box center [187, 140] width 212 height 174
click at [150, 106] on pre "import ( "[DOMAIN_NAME][URL]" "[DOMAIN_NAME][URL]" ) // Register the function i…" at bounding box center [187, 140] width 212 height 174
drag, startPoint x: 96, startPoint y: 107, endPoint x: 118, endPoint y: 124, distance: 28.2
click at [118, 124] on pre "import ( "[DOMAIN_NAME][URL]" "[DOMAIN_NAME][URL]" ) // Register the function i…" at bounding box center [187, 140] width 212 height 174
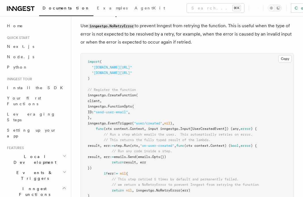
click at [121, 123] on pre "import ( "[DOMAIN_NAME][URL]" "[DOMAIN_NAME][URL]" ) // Register the function i…" at bounding box center [187, 140] width 212 height 174
drag, startPoint x: 122, startPoint y: 121, endPoint x: 90, endPoint y: 104, distance: 36.2
click at [86, 104] on pre "import ( "[DOMAIN_NAME][URL]" "[DOMAIN_NAME][URL]" ) // Register the function i…" at bounding box center [187, 140] width 212 height 174
click at [196, 121] on pre "import ( "[DOMAIN_NAME][URL]" "[DOMAIN_NAME][URL]" ) // Register the function i…" at bounding box center [187, 140] width 212 height 174
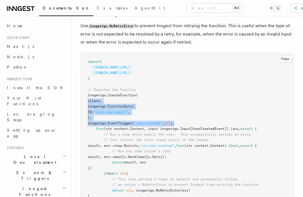
drag, startPoint x: 205, startPoint y: 129, endPoint x: 87, endPoint y: 105, distance: 120.6
click at [87, 105] on pre "import ( "[DOMAIN_NAME][URL]" "[DOMAIN_NAME][URL]" ) // Register the function i…" at bounding box center [187, 140] width 212 height 174
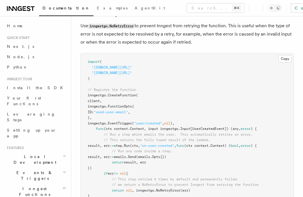
click at [189, 106] on pre "import ( "[DOMAIN_NAME][URL]" "[DOMAIN_NAME][URL]" ) // Register the function i…" at bounding box center [187, 140] width 212 height 174
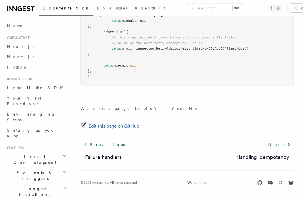
scroll to position [720, 0]
click at [266, 156] on link "Handling idempotency" at bounding box center [262, 157] width 53 height 8
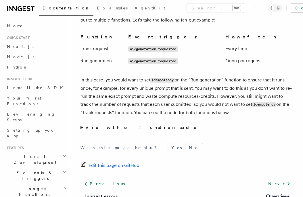
scroll to position [1266, 0]
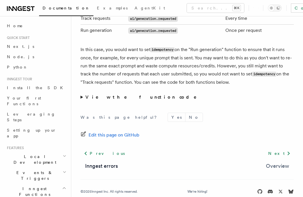
click at [278, 162] on link "Overview" at bounding box center [277, 166] width 23 height 8
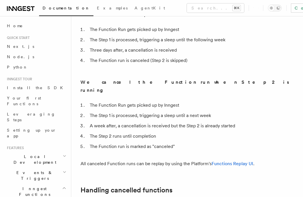
scroll to position [579, 0]
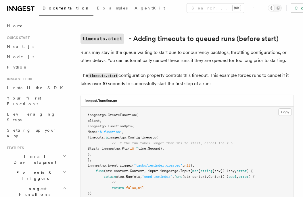
scroll to position [170, 0]
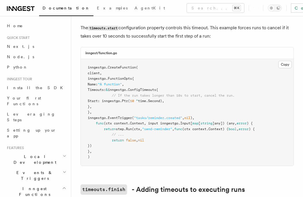
click at [224, 145] on pre "inngestgo. CreateFunction ( client, inngestgo.FunctionOpts{ Name: "A function" …" at bounding box center [187, 112] width 212 height 107
